Goal: Browse casually: Explore the website without a specific task or goal

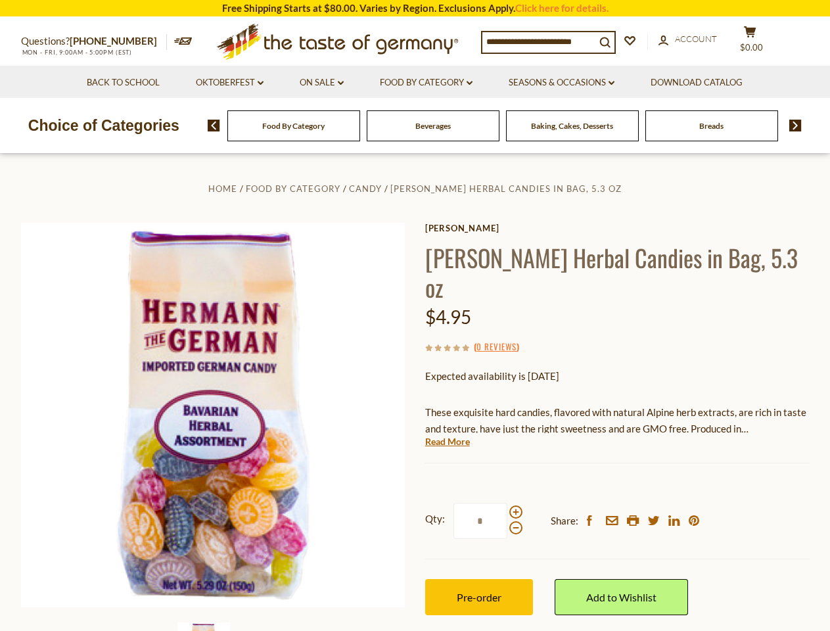
click at [415, 316] on div "Home Food By Category [PERSON_NAME] Herbal Candies in Bag, 5.3 oz [PERSON_NAME]…" at bounding box center [415, 433] width 809 height 506
click at [542, 41] on input at bounding box center [539, 41] width 113 height 18
click at [759, 42] on span "$0.00" at bounding box center [751, 47] width 23 height 11
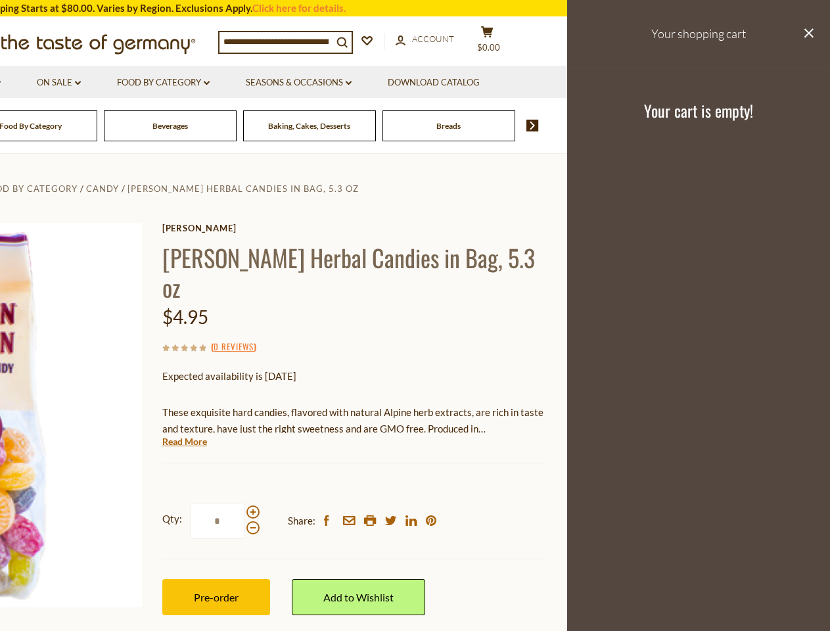
click at [81, 83] on link "On Sale dropdown_arrow" at bounding box center [59, 83] width 44 height 14
click at [427, 83] on link "Download Catalog" at bounding box center [434, 83] width 92 height 14
click at [97, 126] on div "Breads" at bounding box center [30, 125] width 133 height 31
click at [97, 126] on div "Beverages" at bounding box center [30, 125] width 133 height 31
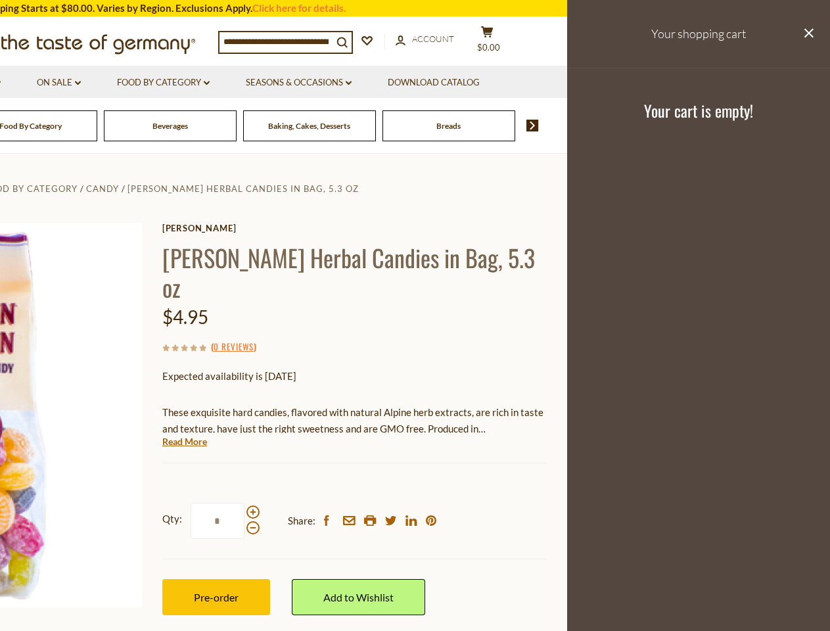
click at [791, 126] on footer "Your cart is empty!" at bounding box center [698, 110] width 263 height 85
